Goal: Information Seeking & Learning: Understand process/instructions

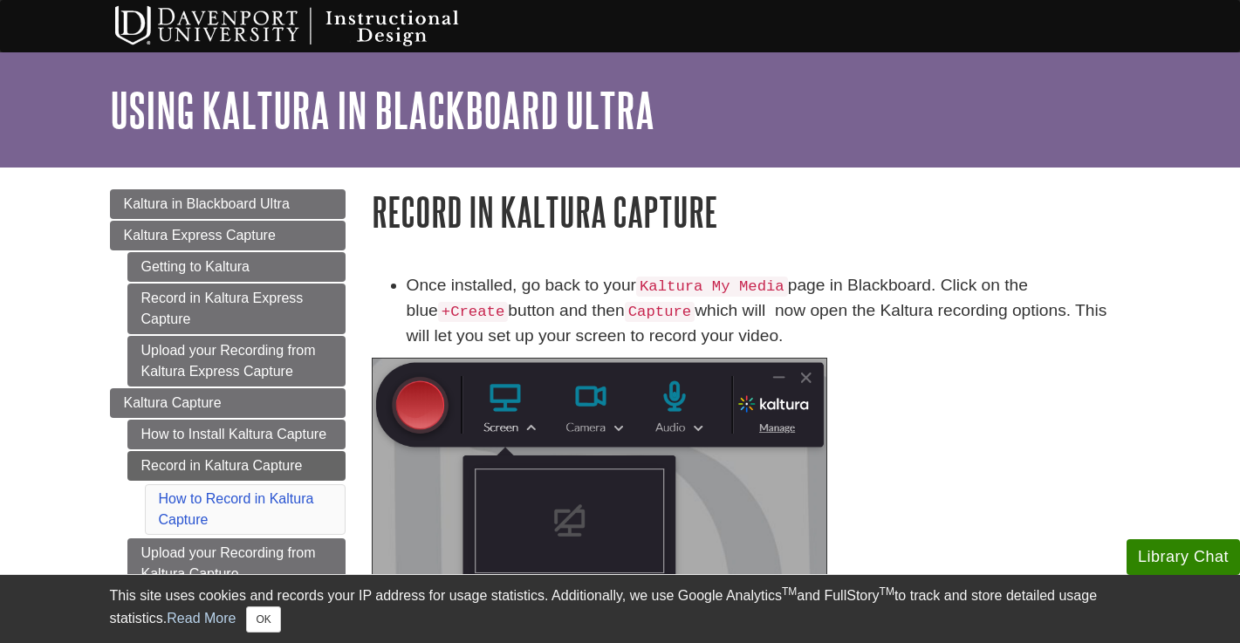
scroll to position [180, 0]
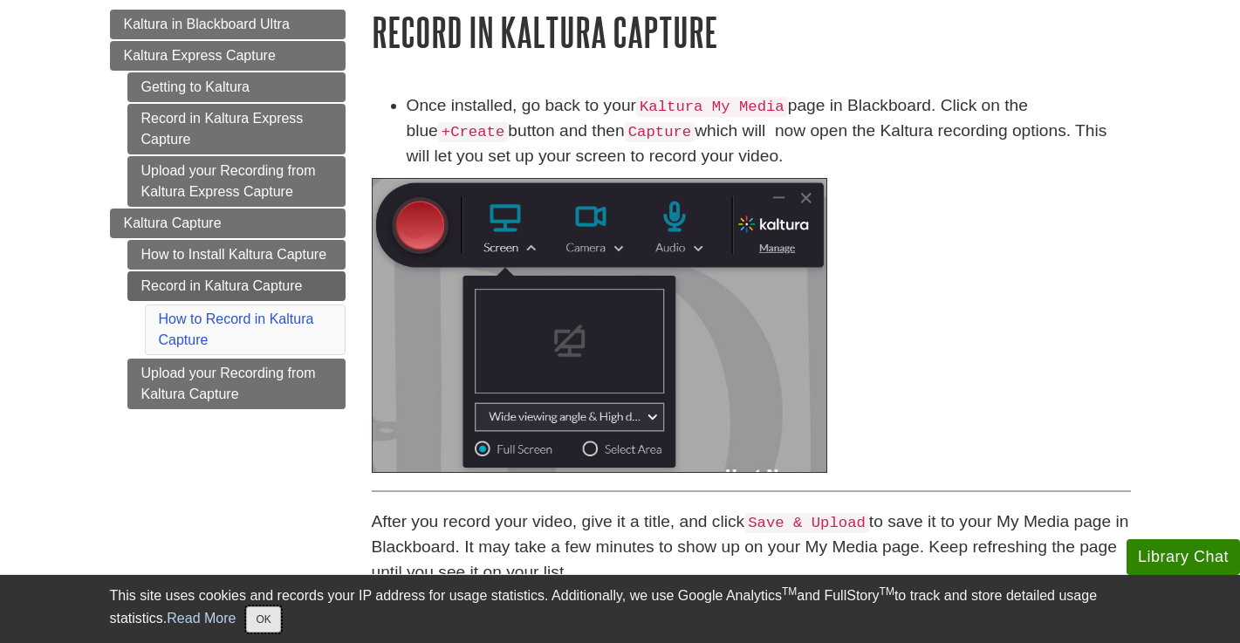
click at [262, 621] on button "OK" at bounding box center [263, 620] width 34 height 26
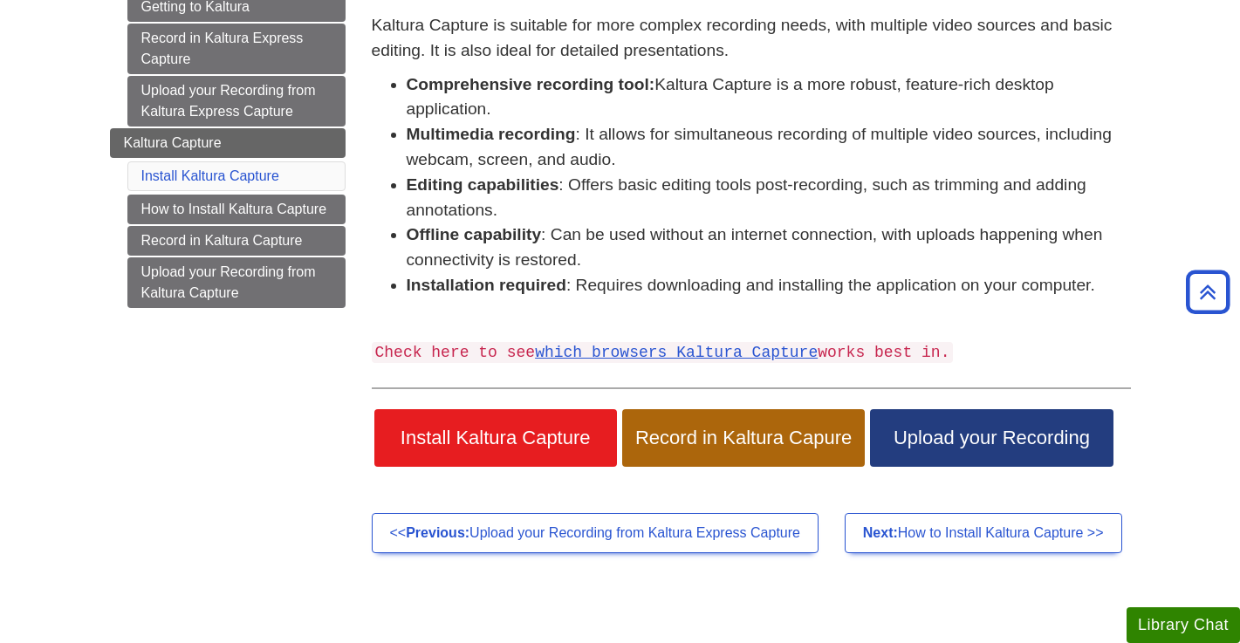
scroll to position [264, 0]
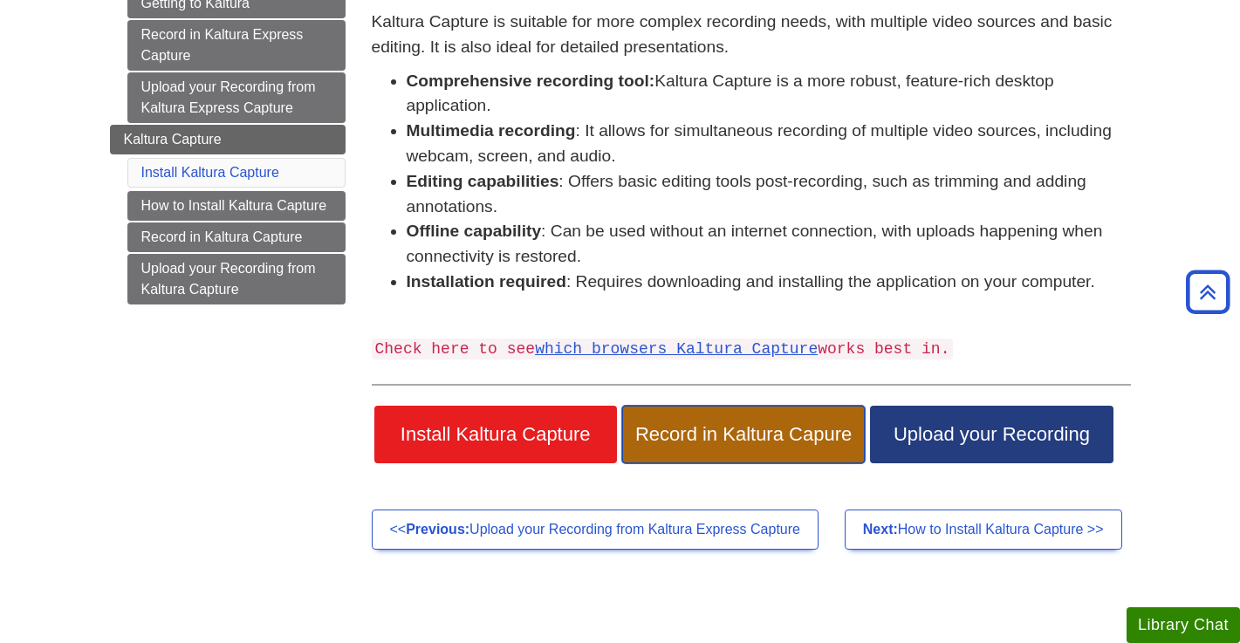
click at [714, 434] on span "Record in Kaltura Capure" at bounding box center [743, 434] width 216 height 23
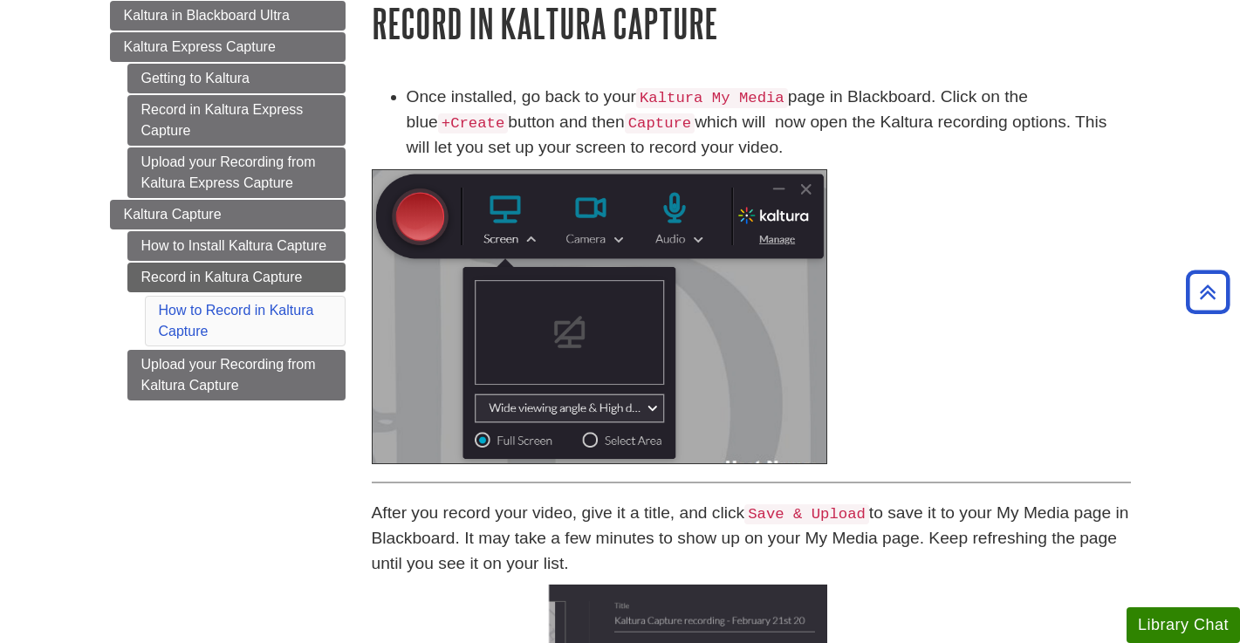
scroll to position [185, 0]
